Goal: Task Accomplishment & Management: Use online tool/utility

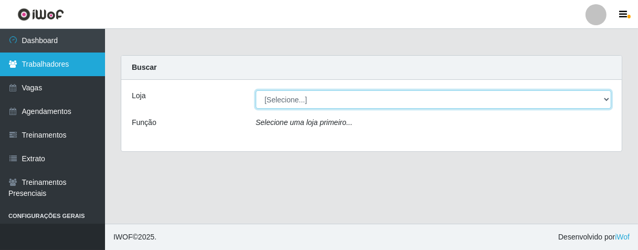
click at [608, 97] on select "[Selecione...] Superbox [GEOGRAPHIC_DATA] - Bessa" at bounding box center [434, 99] width 356 height 18
click at [604, 100] on select "[Selecione...] Superbox [GEOGRAPHIC_DATA] - Bessa" at bounding box center [434, 99] width 356 height 18
click at [606, 98] on select "[Selecione...] Superbox [GEOGRAPHIC_DATA] - Bessa" at bounding box center [434, 99] width 356 height 18
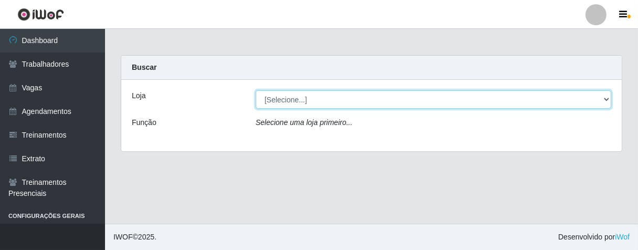
select select "206"
click at [256, 90] on select "[Selecione...] Superbox [GEOGRAPHIC_DATA] - Bessa" at bounding box center [434, 99] width 356 height 18
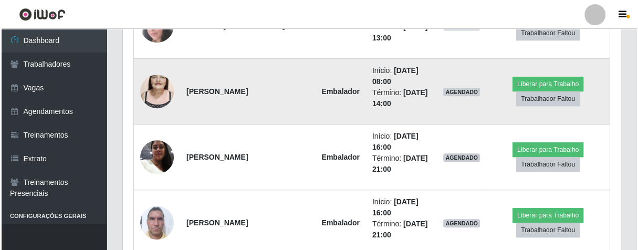
scroll to position [409, 0]
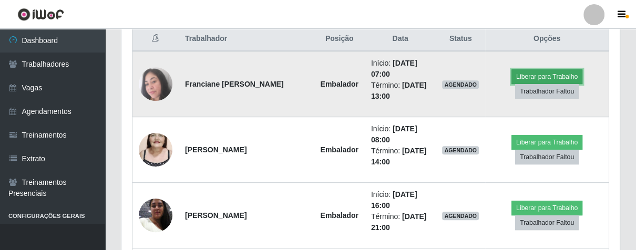
click at [556, 77] on button "Liberar para Trabalho" at bounding box center [546, 76] width 71 height 15
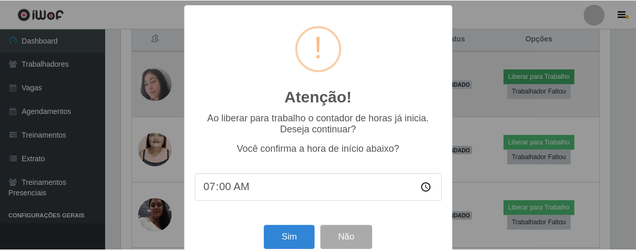
scroll to position [217, 492]
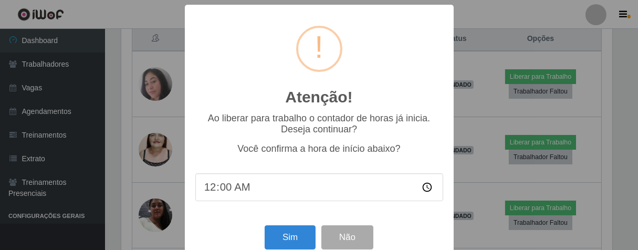
type input "07:00"
click at [294, 236] on button "Sim" at bounding box center [290, 237] width 51 height 25
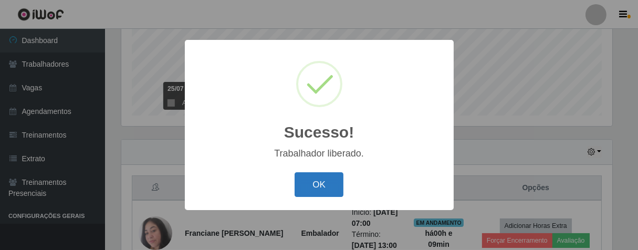
click at [321, 184] on button "OK" at bounding box center [319, 184] width 49 height 25
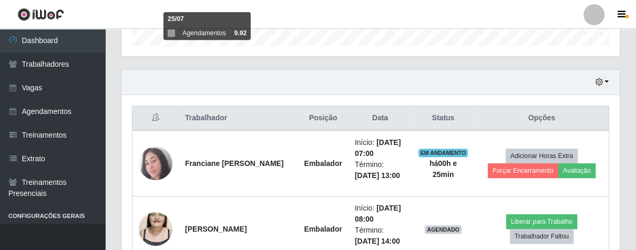
scroll to position [307, 0]
